Goal: Use online tool/utility: Utilize a website feature to perform a specific function

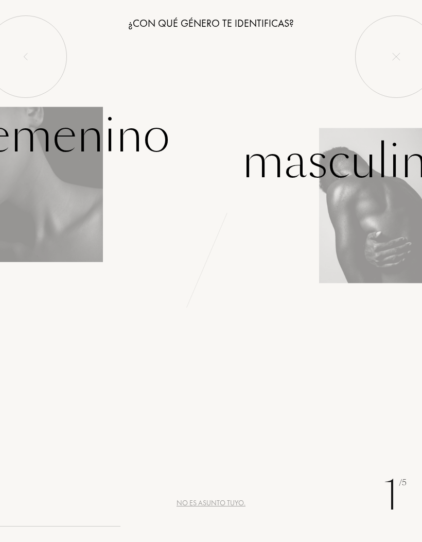
click at [74, 204] on img at bounding box center [51, 185] width 103 height 156
click at [67, 204] on img at bounding box center [51, 185] width 103 height 156
click at [66, 192] on div "Femenino" at bounding box center [105, 148] width 211 height 95
click at [55, 147] on font "Femenino" at bounding box center [71, 135] width 198 height 65
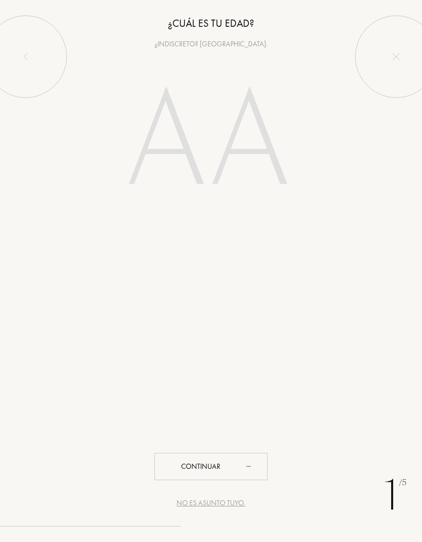
click at [35, 56] on div at bounding box center [26, 56] width 82 height 82
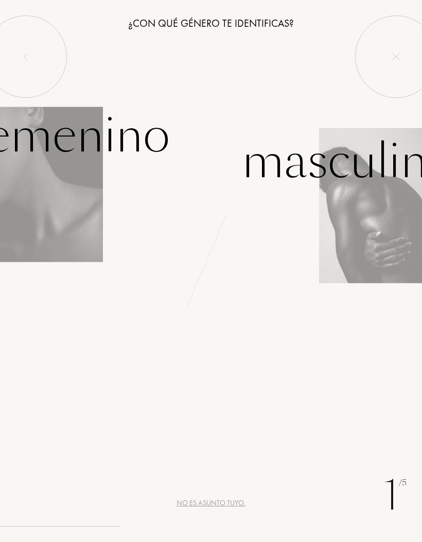
click at [209, 141] on div "Femenino" at bounding box center [105, 136] width 211 height 70
click at [71, 177] on div "Femenino" at bounding box center [105, 148] width 211 height 95
click at [65, 169] on div "Femenino" at bounding box center [71, 136] width 198 height 70
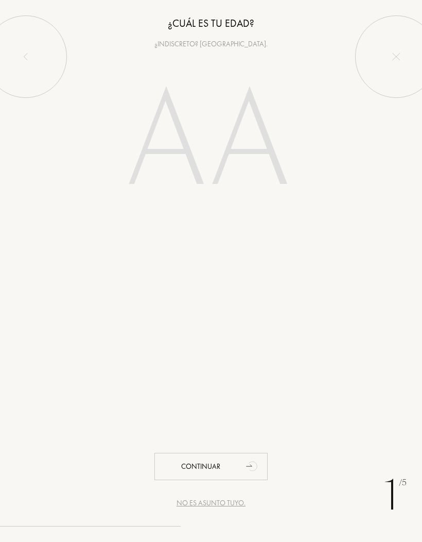
click at [172, 145] on input "number" at bounding box center [210, 144] width 221 height 178
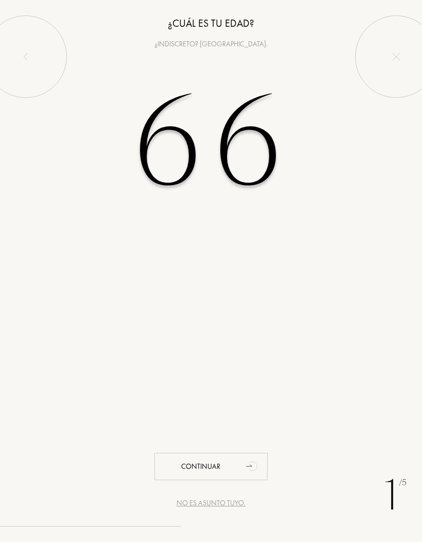
type input "66"
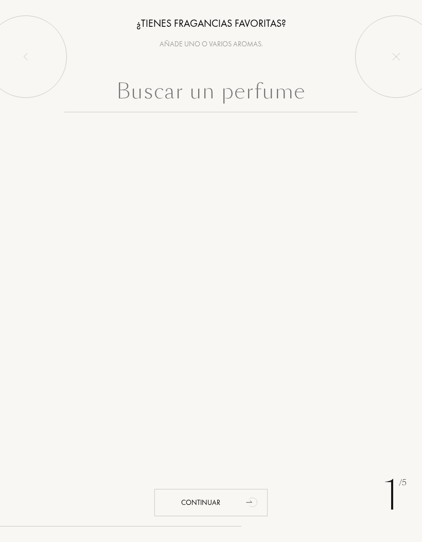
click at [166, 100] on input "text" at bounding box center [211, 93] width 294 height 37
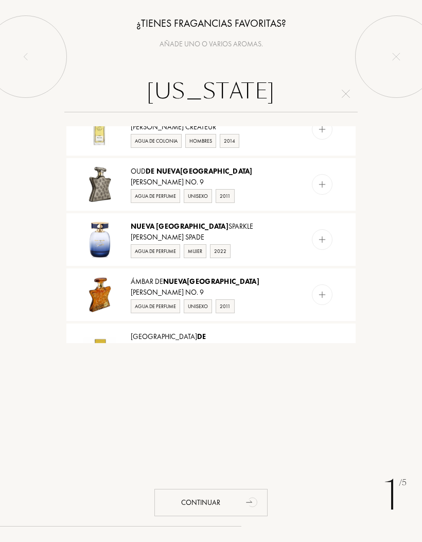
scroll to position [80, 0]
click at [273, 93] on input "New York" at bounding box center [211, 93] width 294 height 37
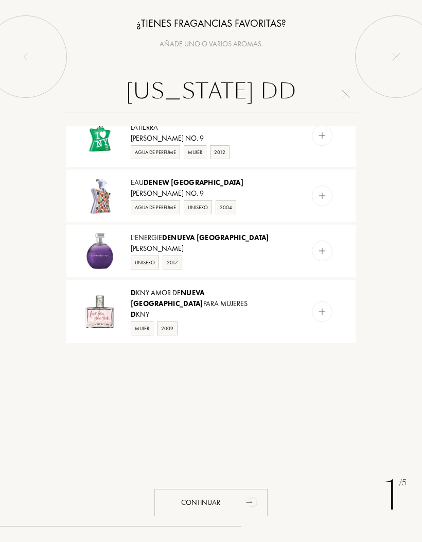
scroll to position [0, 0]
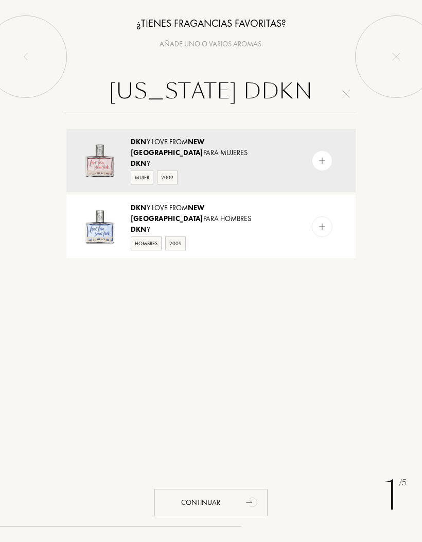
click at [258, 88] on input "New York DDKN" at bounding box center [211, 93] width 294 height 37
click at [254, 97] on input "New York DDKN" at bounding box center [211, 93] width 294 height 37
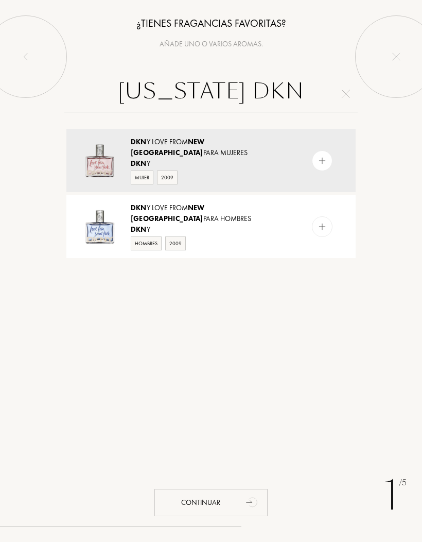
type input "New York DKN"
click at [316, 154] on div at bounding box center [322, 160] width 21 height 21
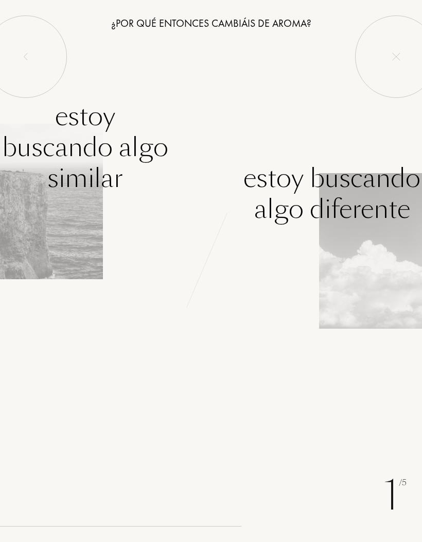
click at [79, 204] on div "Estoy buscando algo similar" at bounding box center [105, 163] width 211 height 124
click at [97, 146] on font "Estoy buscando algo similar" at bounding box center [85, 147] width 166 height 98
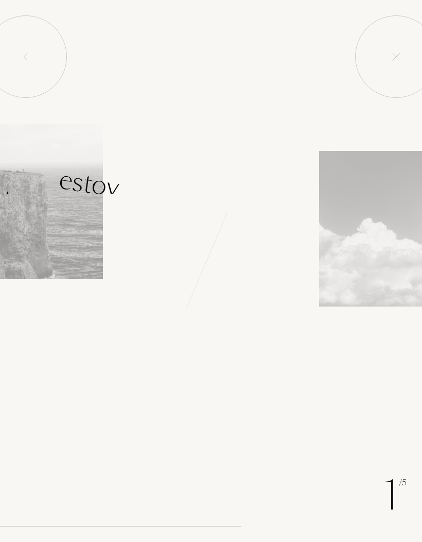
click at [86, 192] on font "Estoy buscando algo similar" at bounding box center [85, 215] width 170 height 107
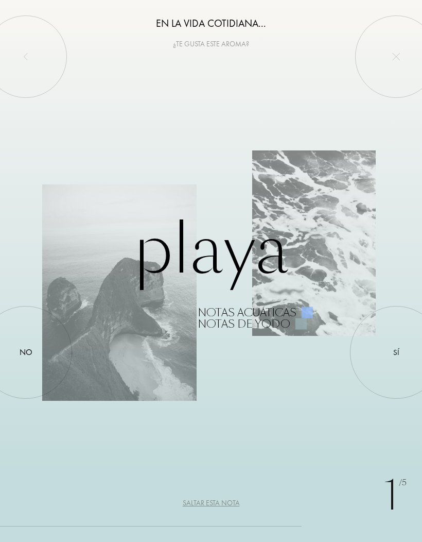
click at [25, 357] on div "No" at bounding box center [26, 352] width 13 height 12
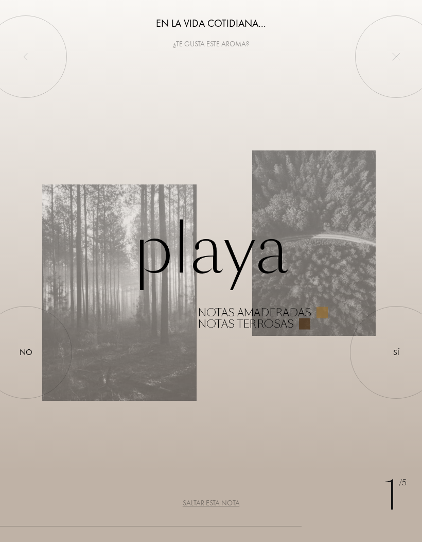
click at [32, 356] on font "No" at bounding box center [26, 352] width 13 height 11
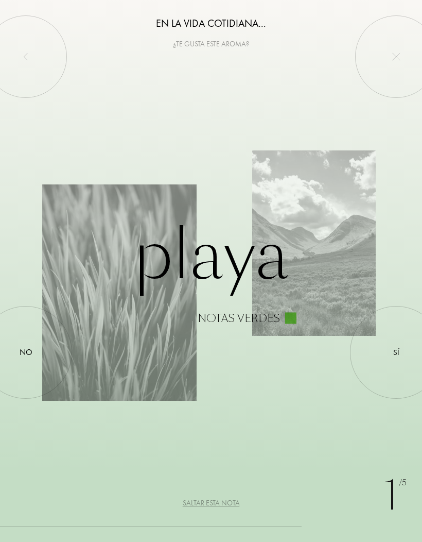
click at [29, 352] on font "No" at bounding box center [26, 352] width 13 height 11
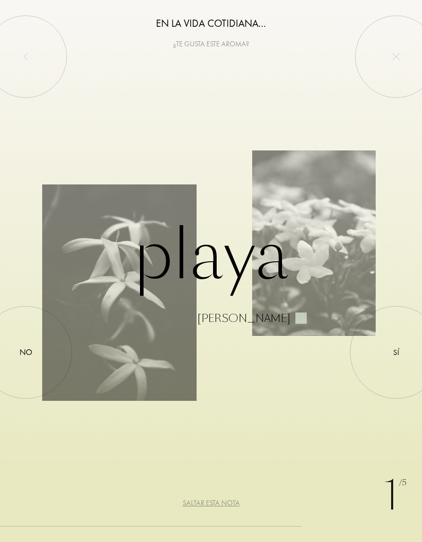
click at [25, 352] on font "No" at bounding box center [26, 352] width 13 height 11
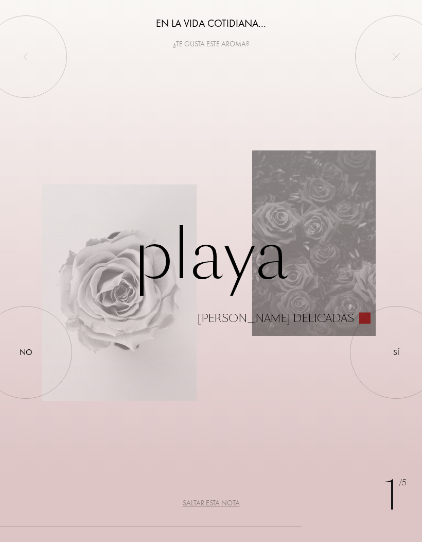
click at [26, 352] on div at bounding box center [26, 352] width 0 height 0
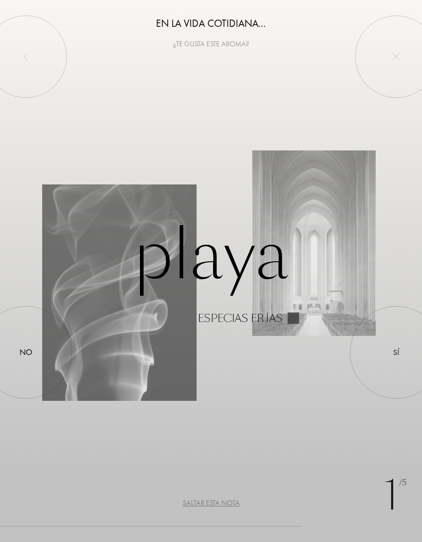
click at [26, 352] on div at bounding box center [26, 352] width 0 height 0
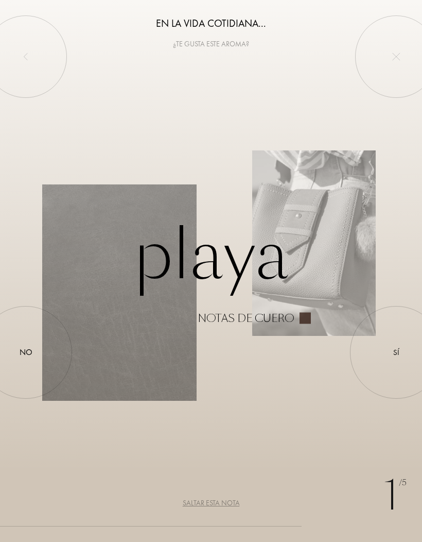
click at [26, 352] on div at bounding box center [26, 352] width 0 height 0
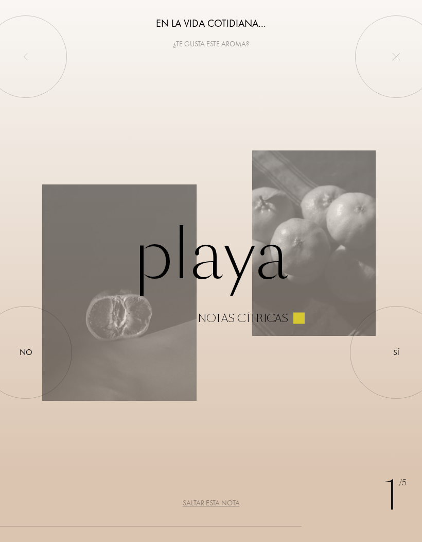
click at [397, 352] on div at bounding box center [397, 352] width 0 height 0
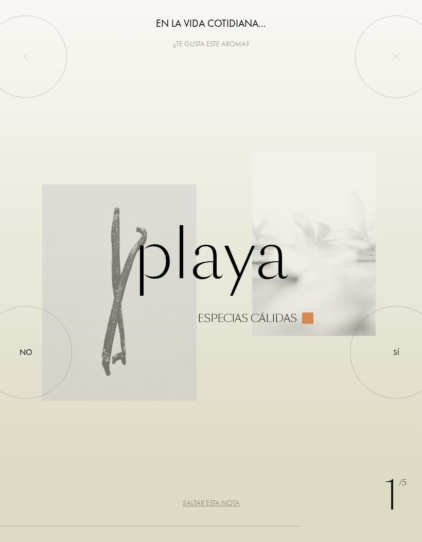
click at [26, 352] on div at bounding box center [26, 352] width 0 height 0
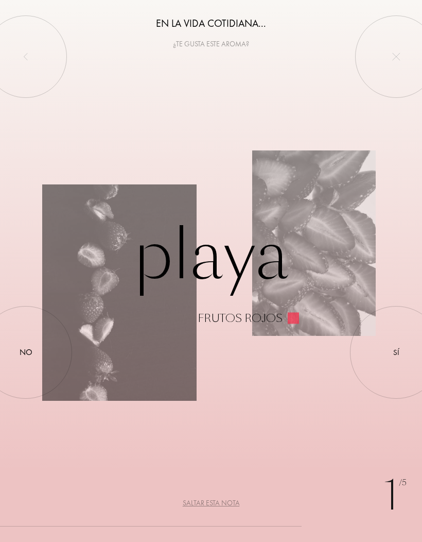
click at [26, 352] on div at bounding box center [26, 352] width 0 height 0
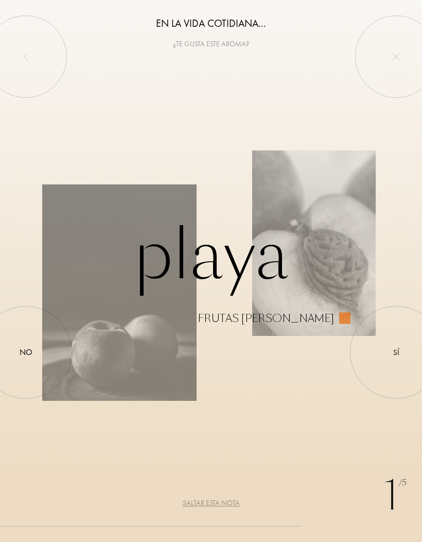
click at [26, 352] on div at bounding box center [26, 352] width 0 height 0
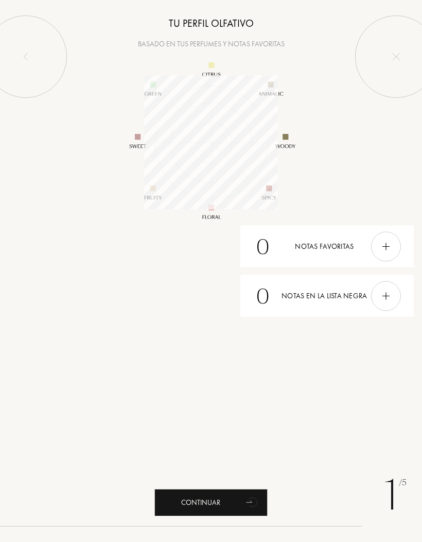
scroll to position [134, 134]
click at [386, 248] on img at bounding box center [386, 246] width 11 height 11
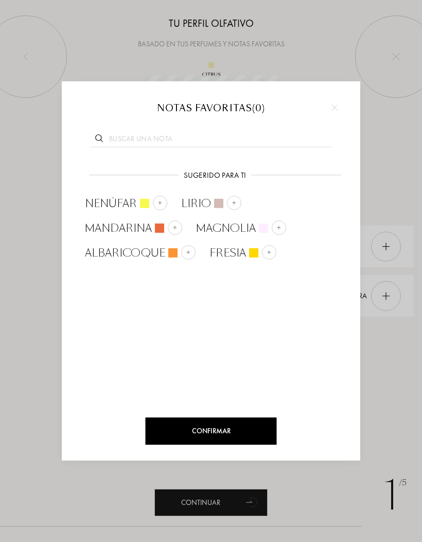
click at [169, 224] on div at bounding box center [175, 227] width 14 height 14
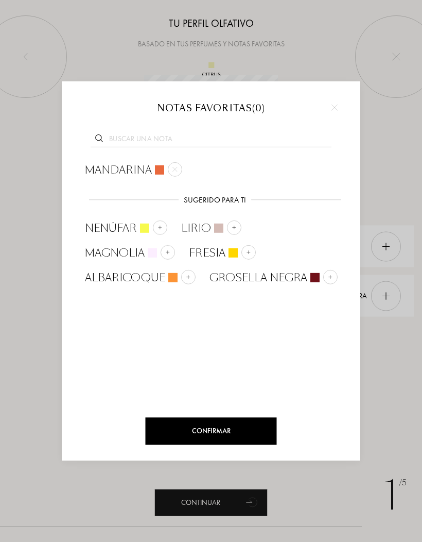
click at [224, 430] on font "Confirmar" at bounding box center [211, 430] width 39 height 9
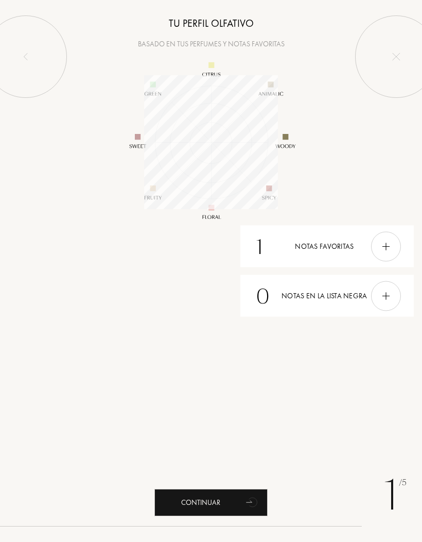
click at [390, 298] on img at bounding box center [386, 295] width 11 height 11
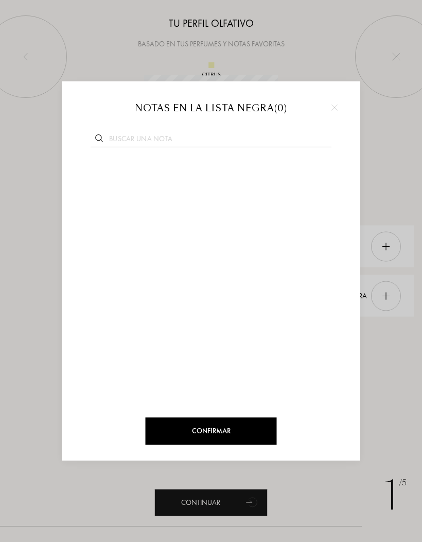
click at [382, 366] on div at bounding box center [211, 271] width 422 height 542
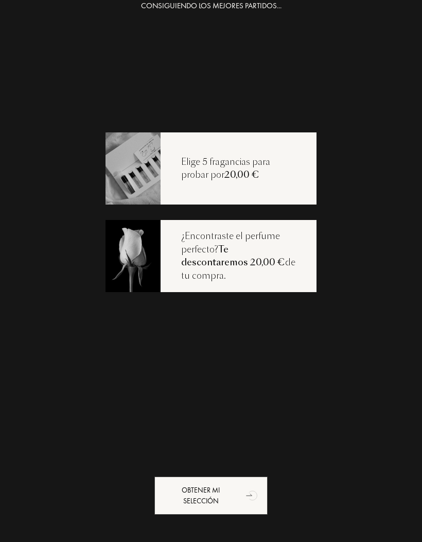
scroll to position [21, 0]
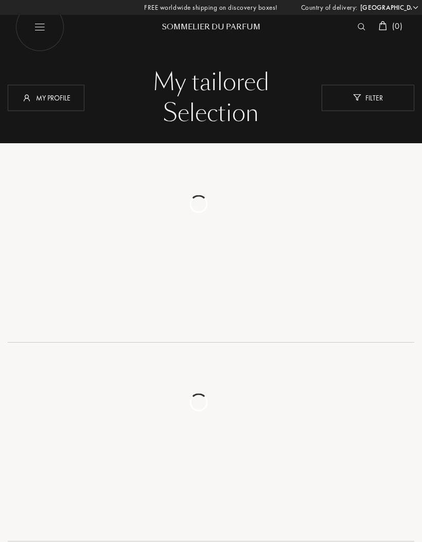
select select "ES"
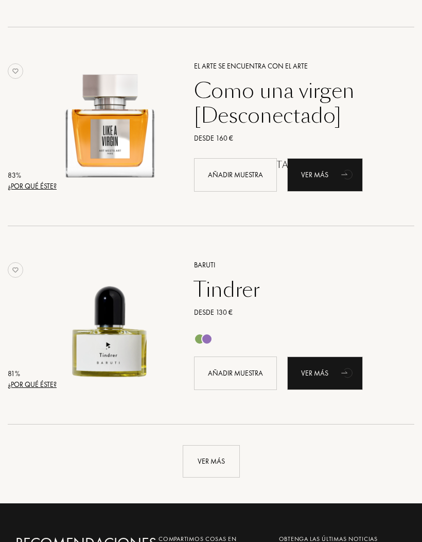
scroll to position [1717, 0]
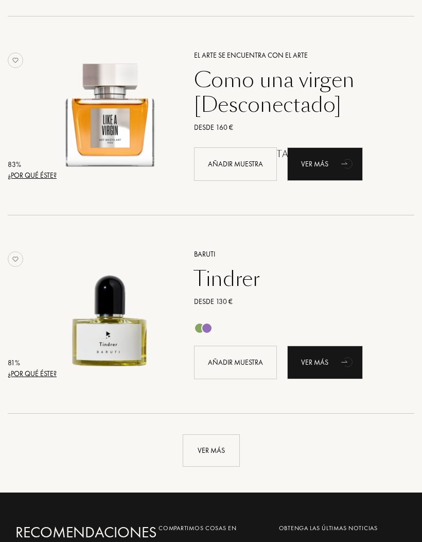
click at [217, 457] on div "Ver más" at bounding box center [211, 450] width 57 height 32
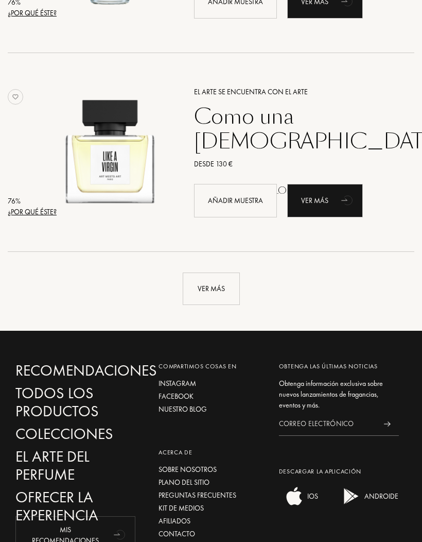
scroll to position [3865, 0]
